Goal: Information Seeking & Learning: Learn about a topic

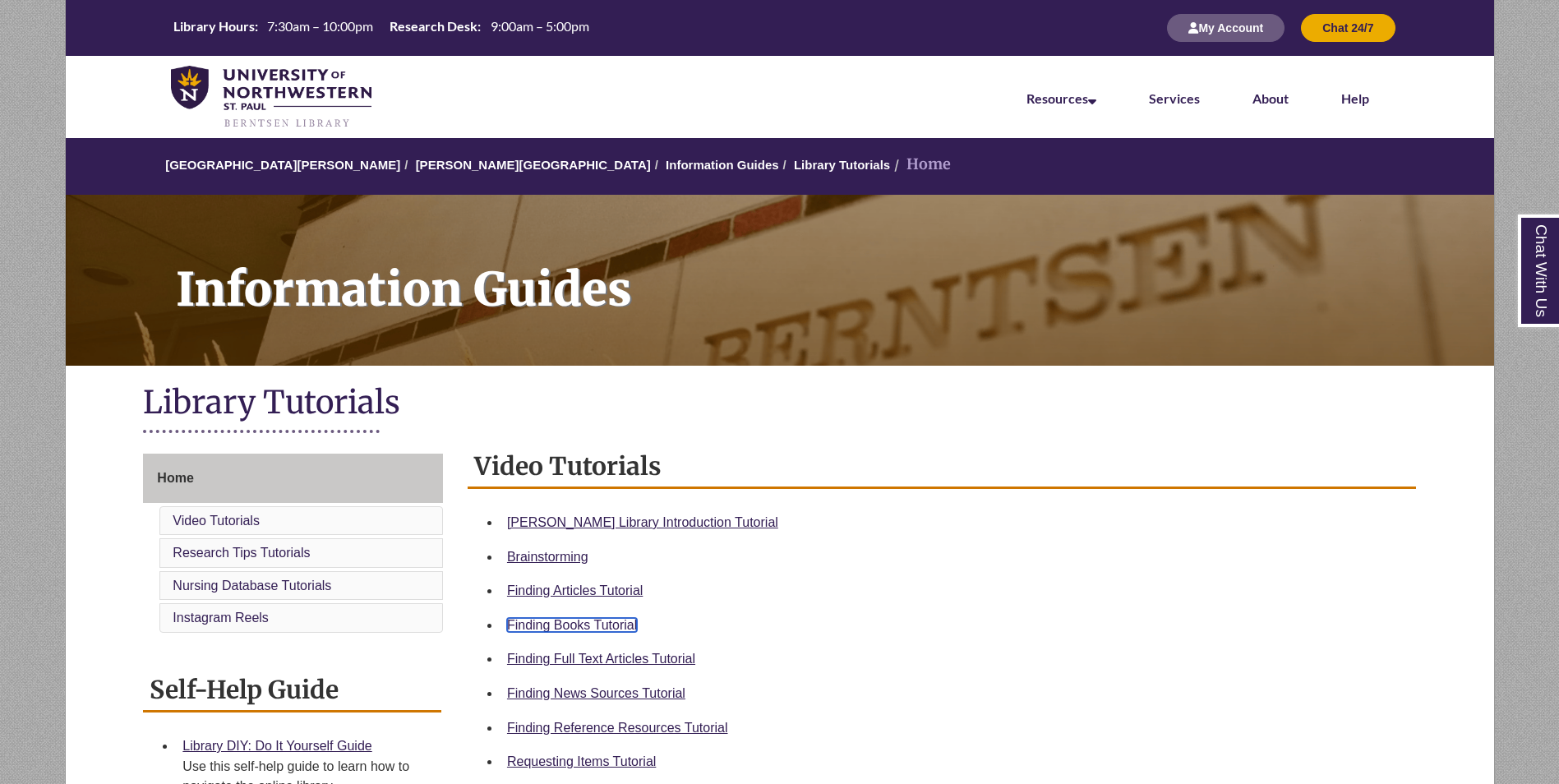
click at [605, 622] on link "Finding Books Tutorial" at bounding box center [572, 625] width 130 height 14
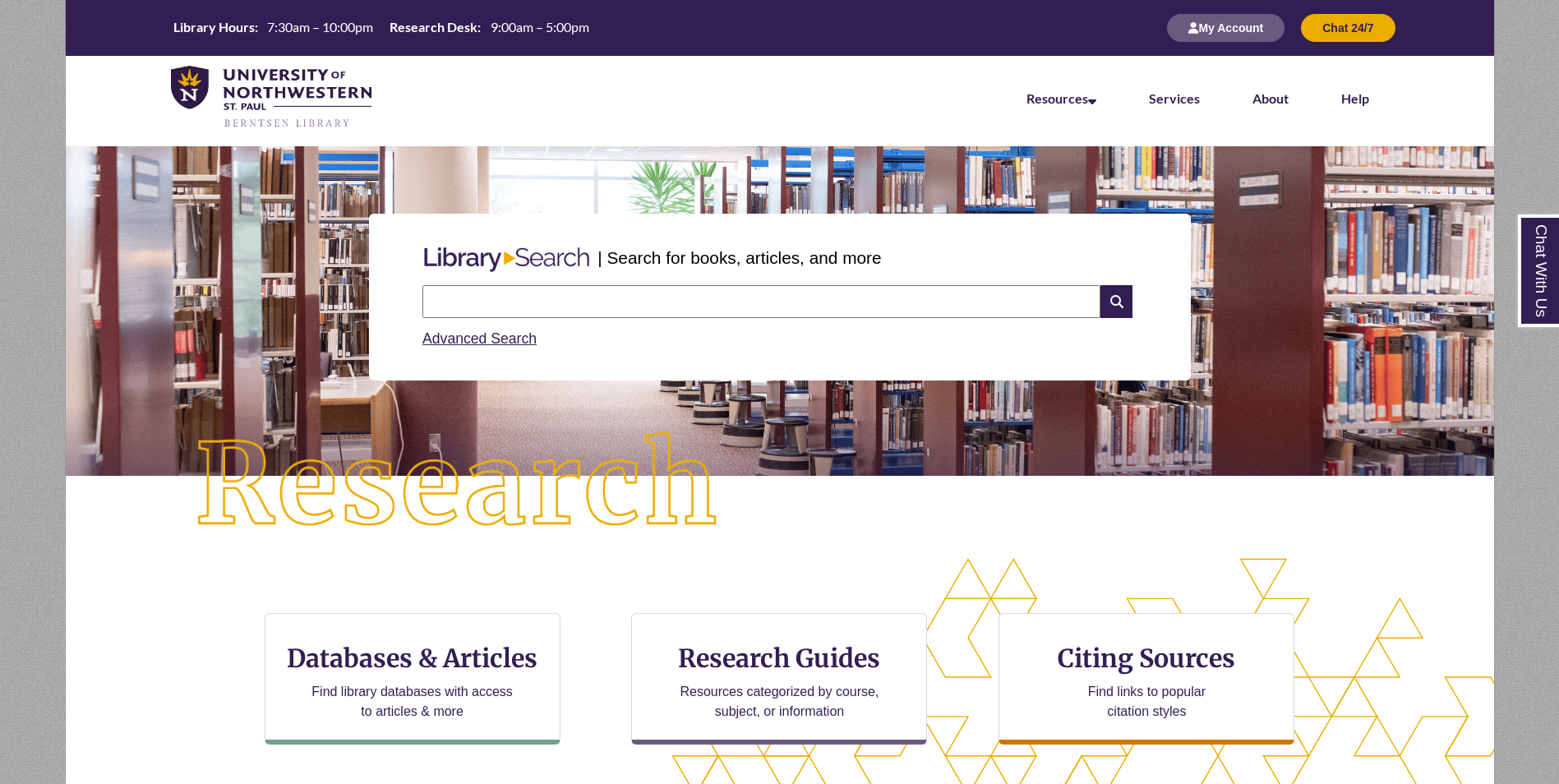
click at [505, 311] on input "text" at bounding box center [761, 302] width 678 height 32
type input "**********"
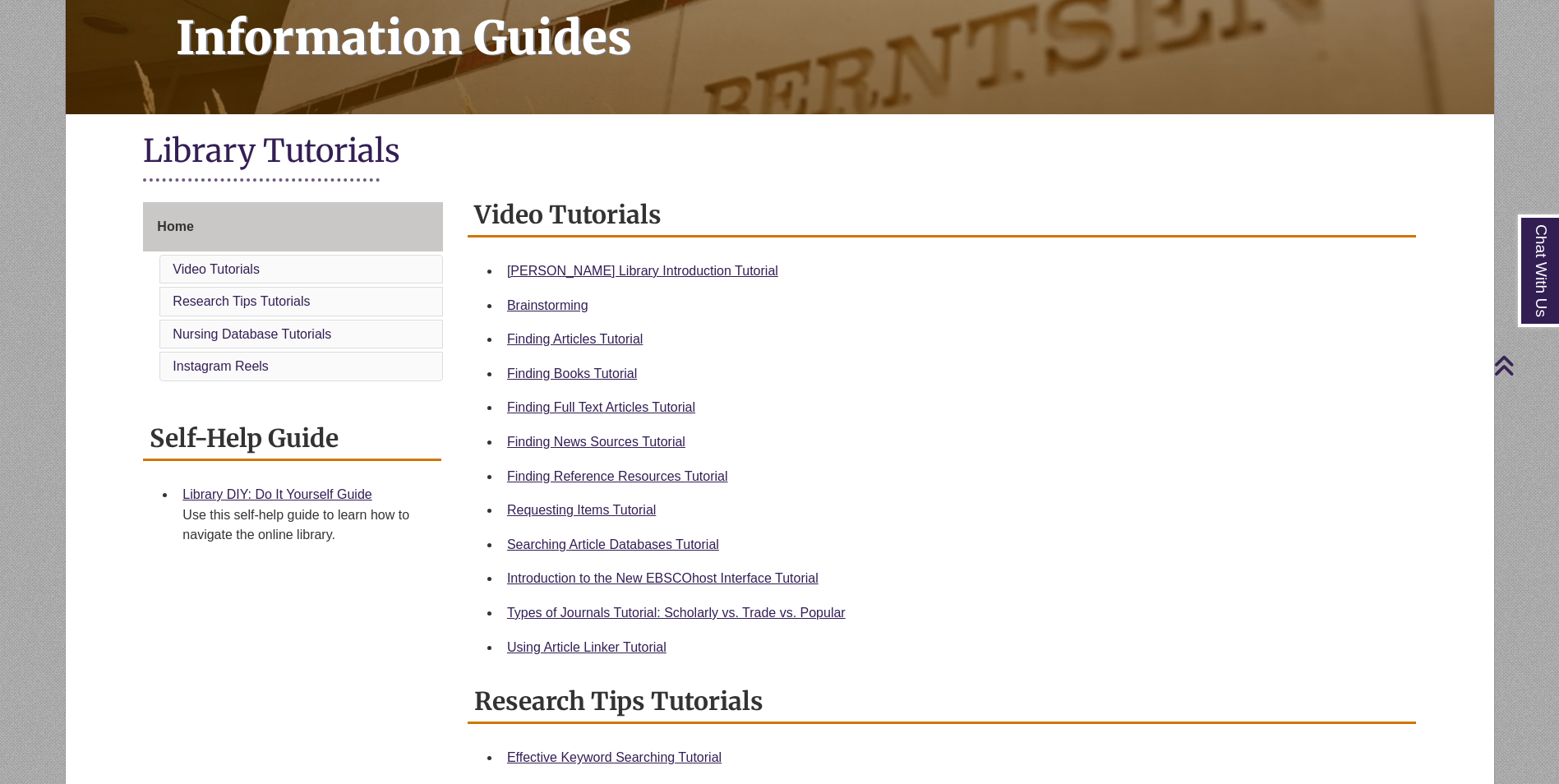
scroll to position [254, 0]
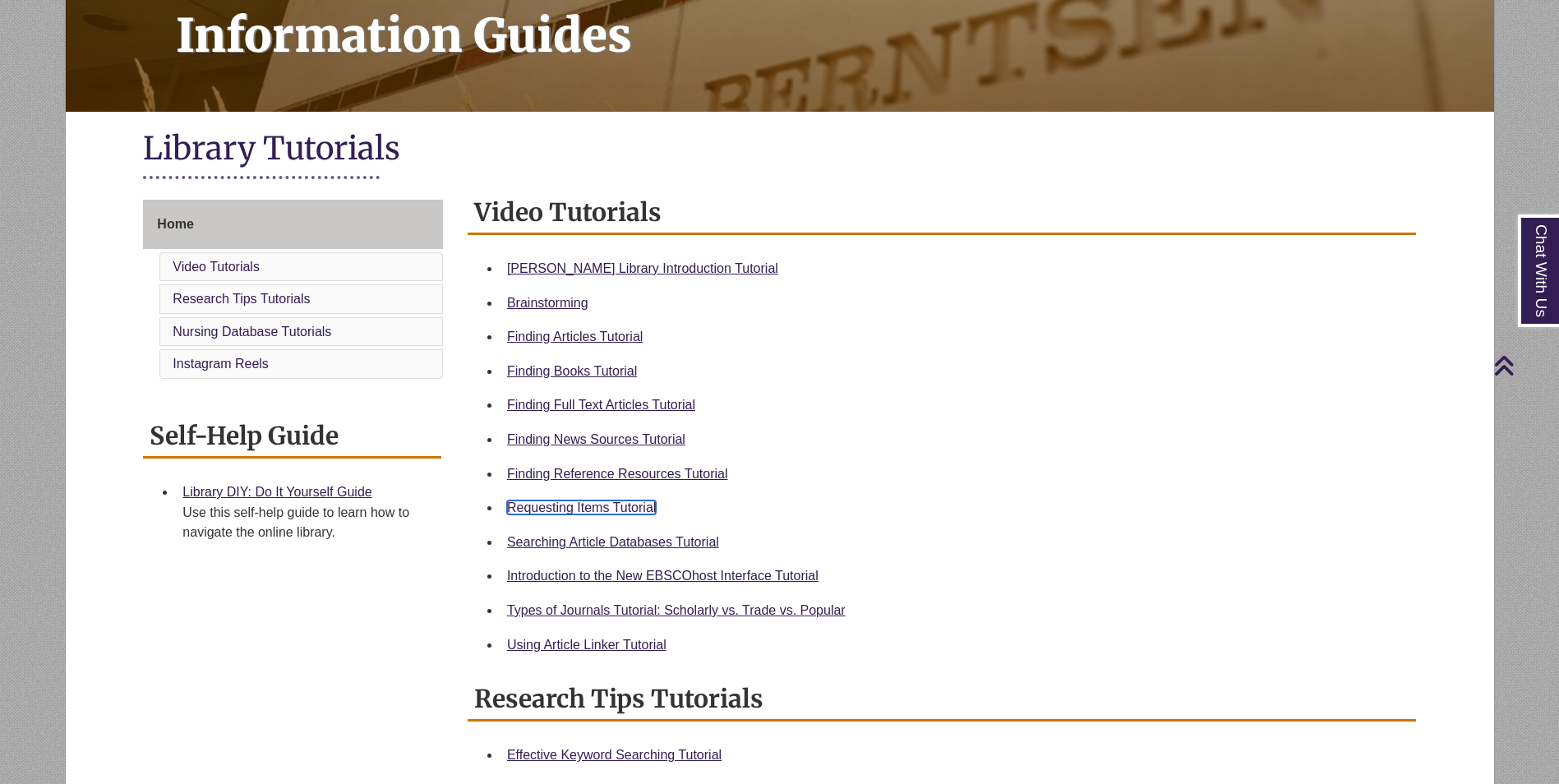
click at [575, 504] on link "Requesting Items Tutorial" at bounding box center [582, 507] width 149 height 14
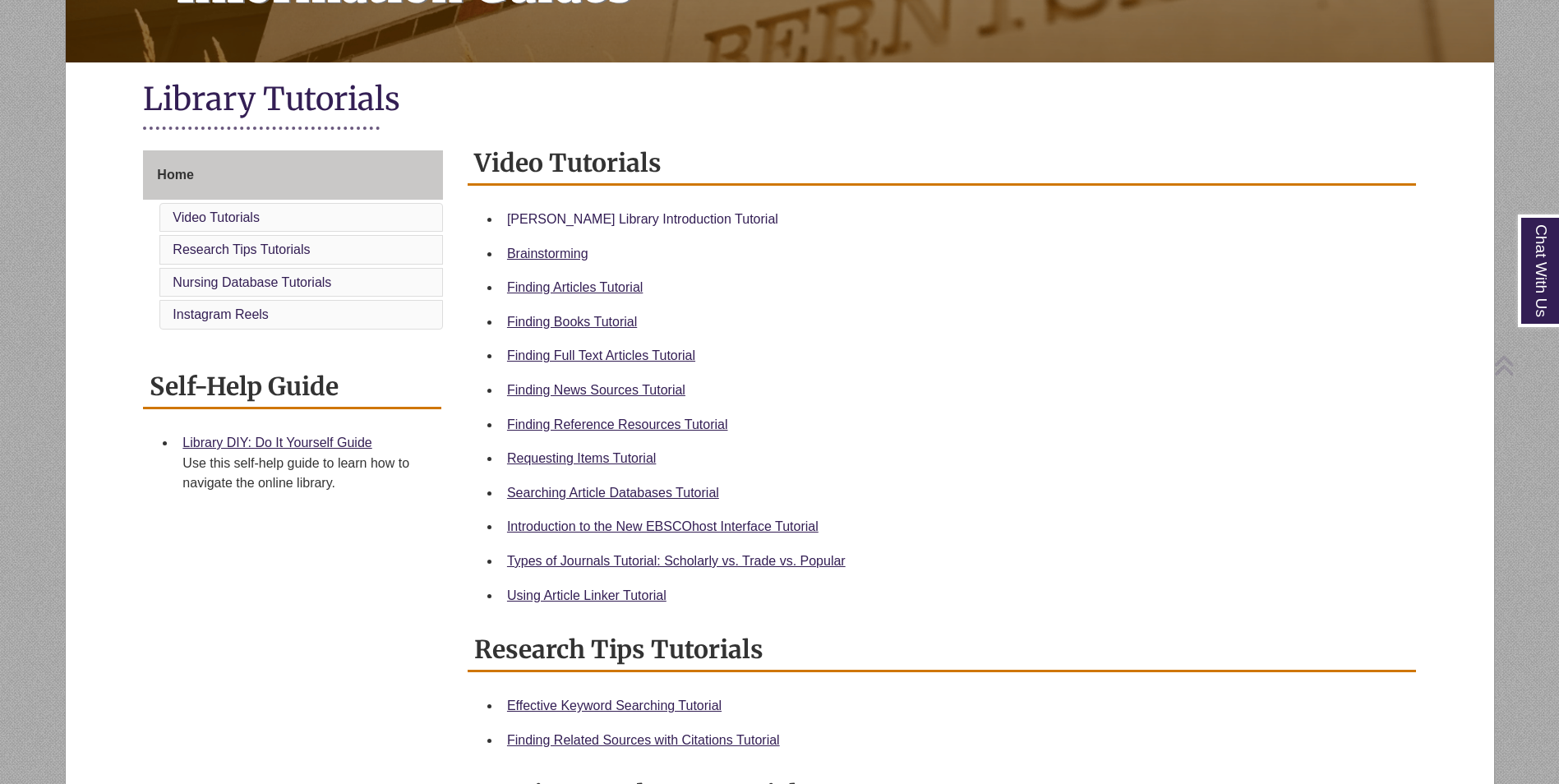
scroll to position [307, 0]
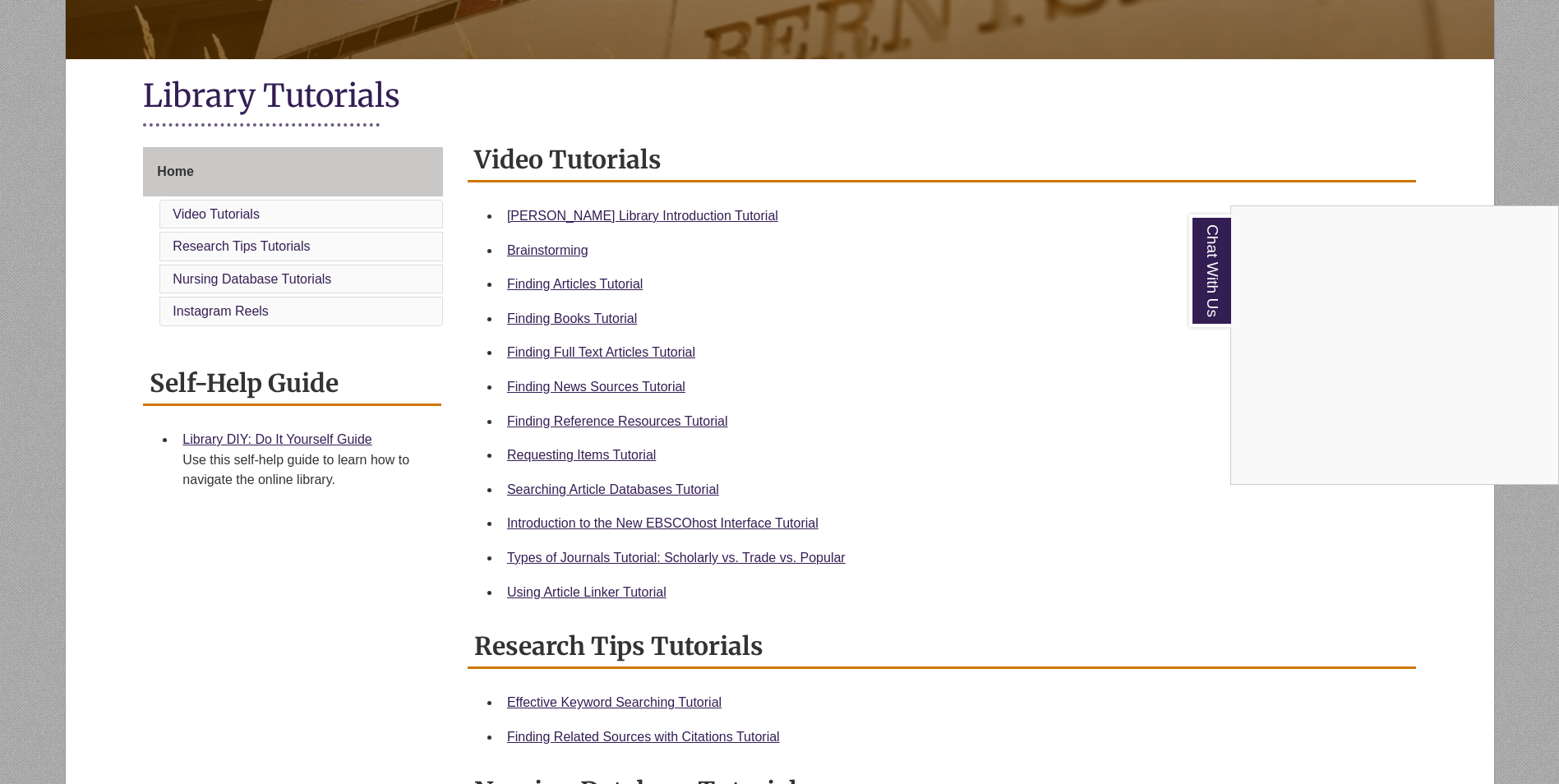
click at [657, 558] on div "Chat With Us" at bounding box center [779, 392] width 1559 height 784
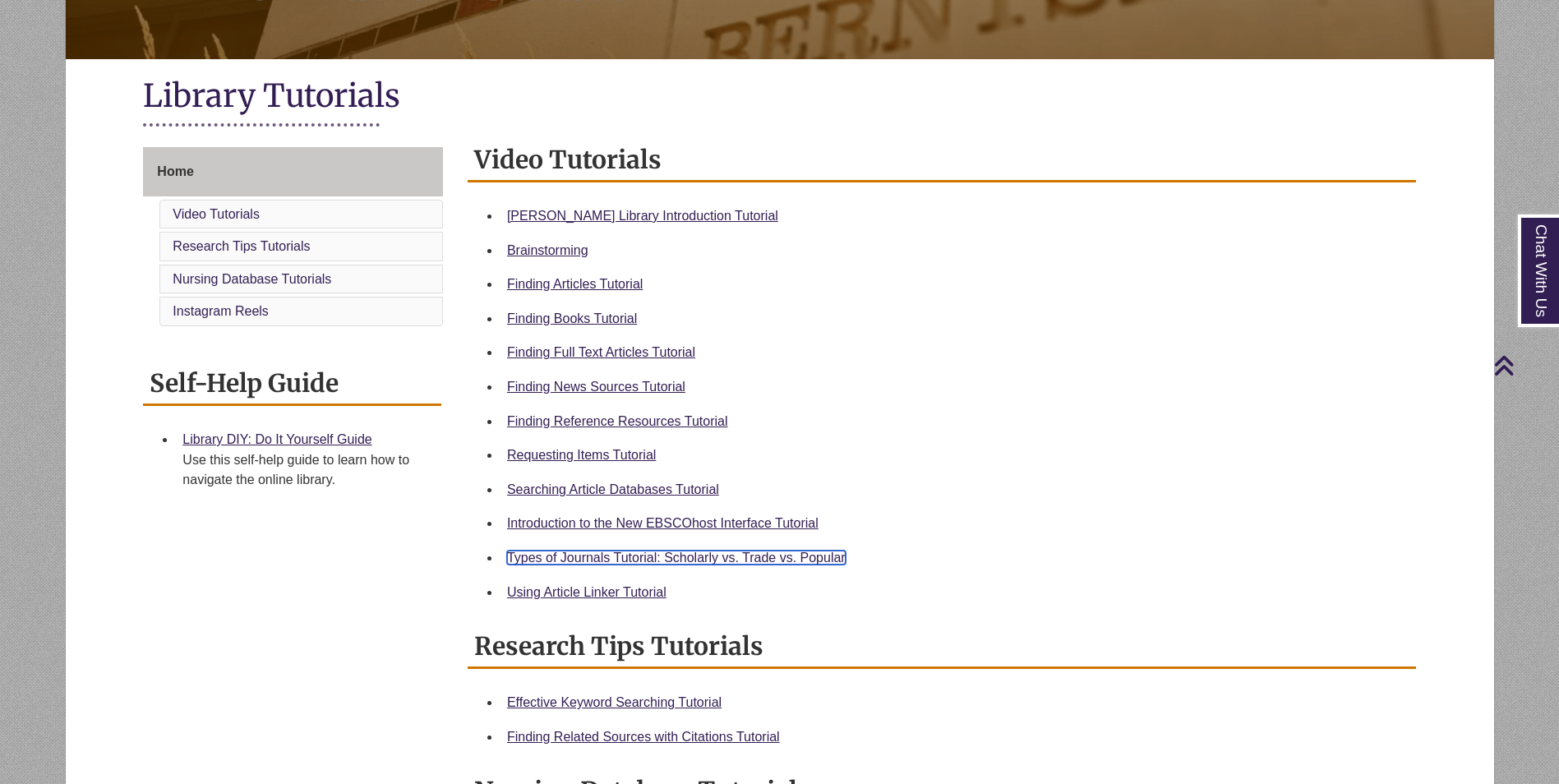
click at [657, 558] on link "Types of Journals Tutorial: Scholarly vs. Trade vs. Popular" at bounding box center [676, 557] width 339 height 14
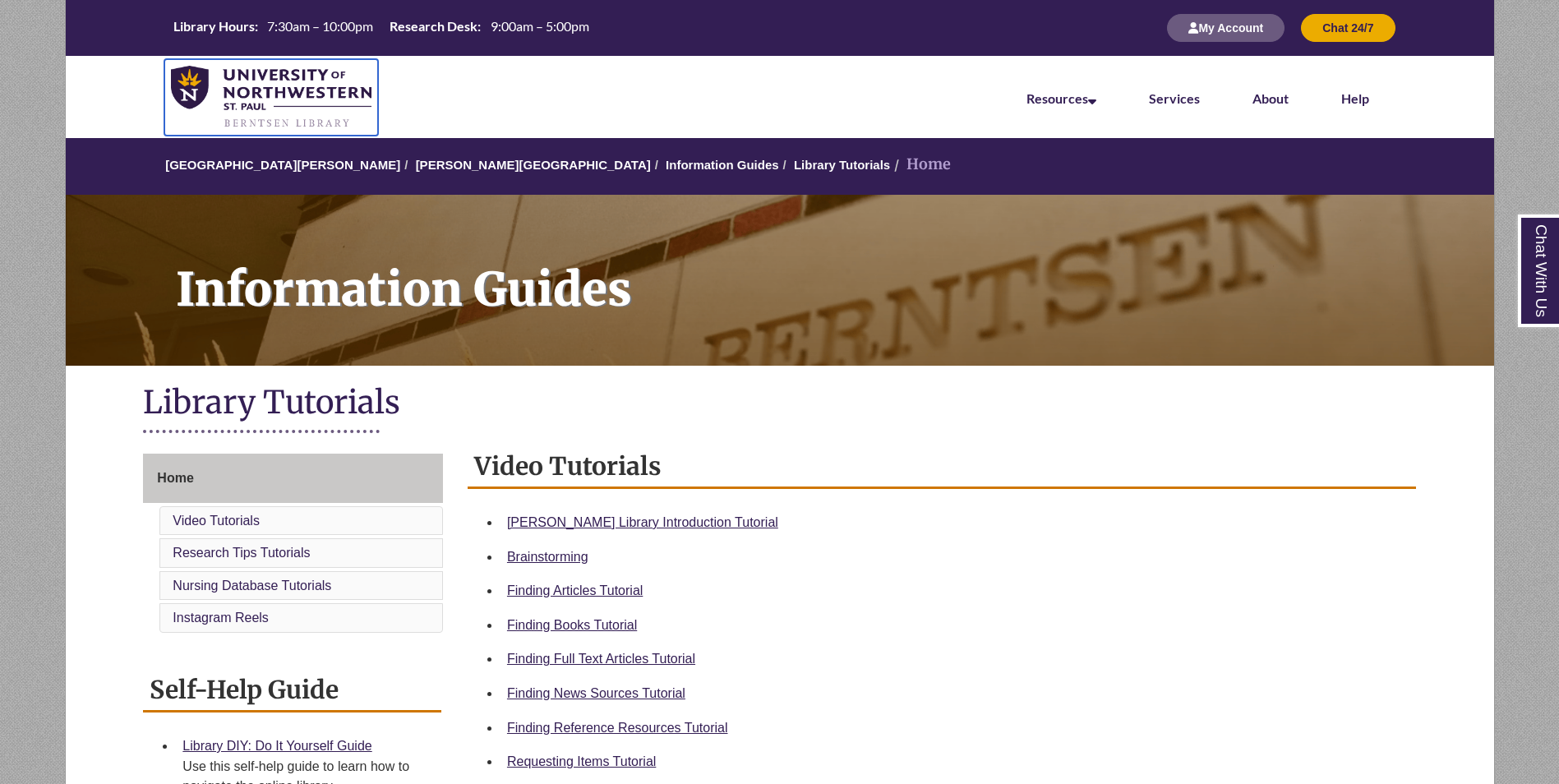
click at [295, 68] on img at bounding box center [271, 97] width 201 height 64
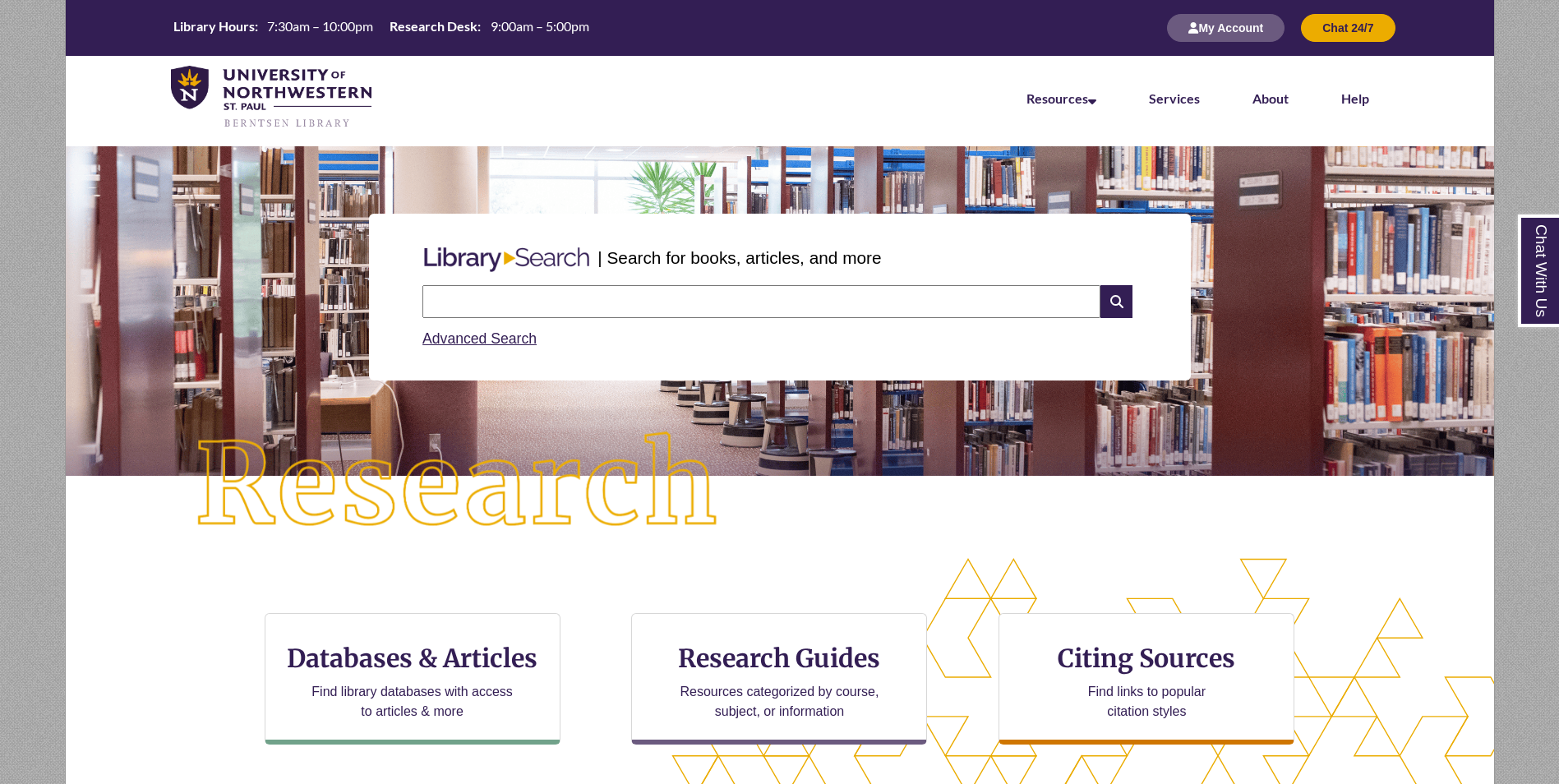
click at [473, 309] on input "text" at bounding box center [761, 302] width 678 height 32
type input "**********"
